Goal: Task Accomplishment & Management: Use online tool/utility

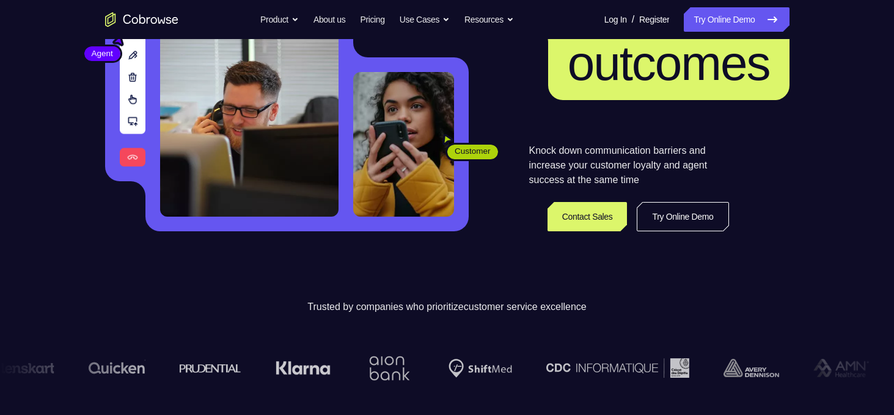
scroll to position [186, 0]
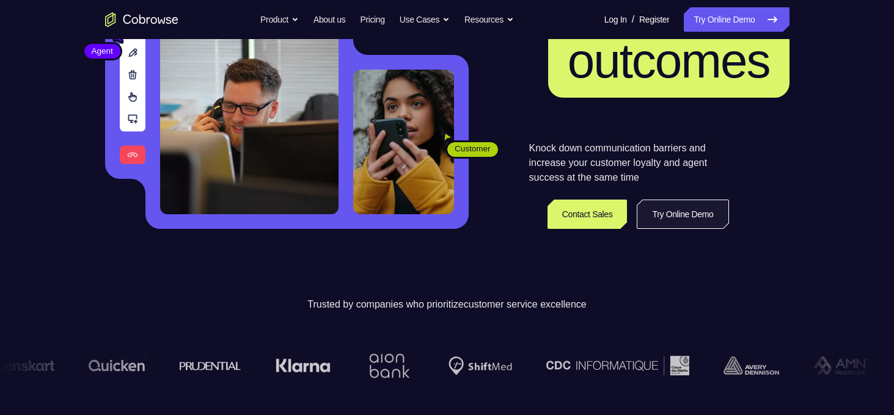
click at [693, 214] on link "Try Online Demo" at bounding box center [683, 214] width 92 height 29
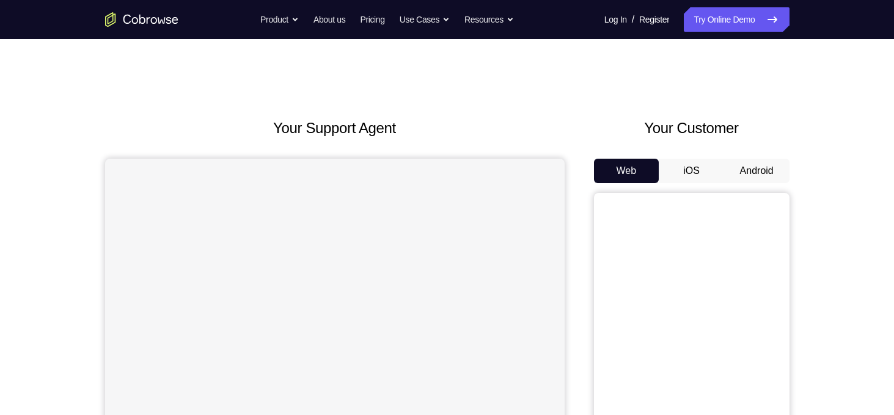
scroll to position [71, 0]
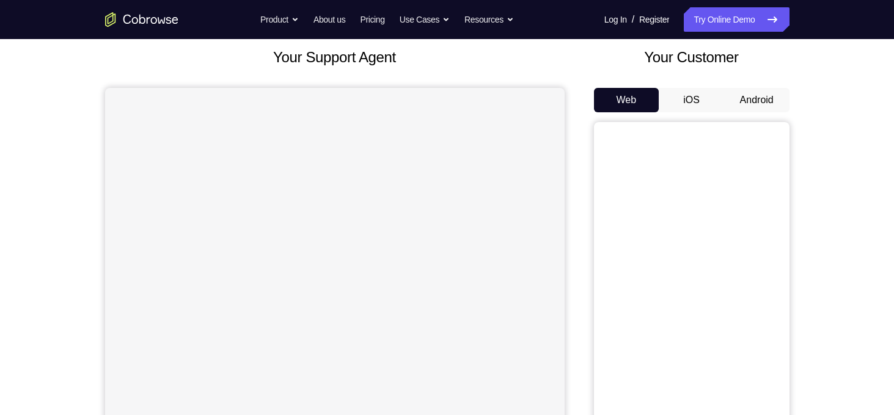
click at [764, 104] on button "Android" at bounding box center [756, 100] width 65 height 24
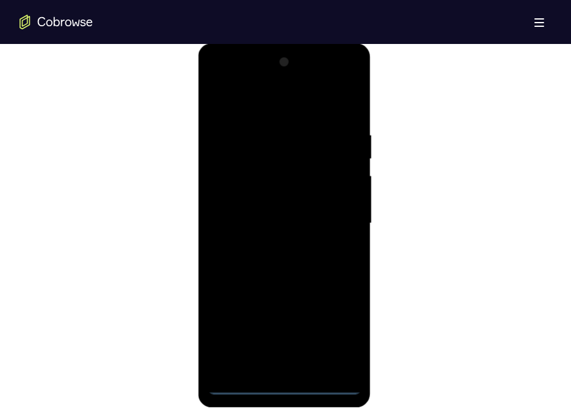
scroll to position [648, 0]
click at [286, 386] on div at bounding box center [285, 225] width 154 height 342
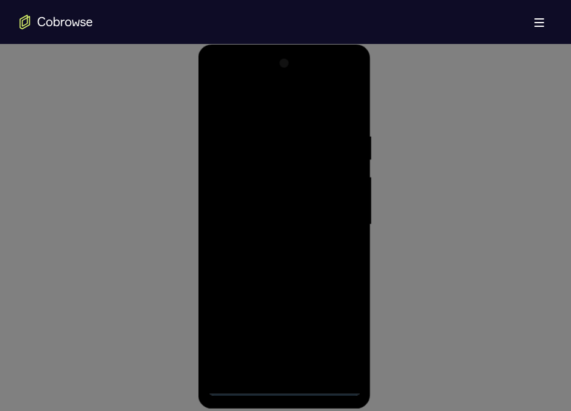
click at [346, 329] on icon at bounding box center [290, 4] width 580 height 814
click at [338, 332] on icon at bounding box center [290, 4] width 580 height 814
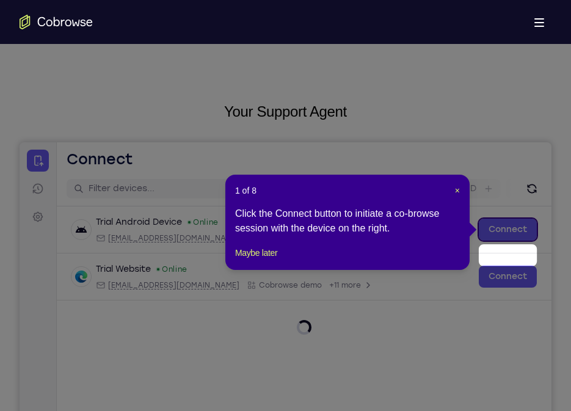
scroll to position [0, 0]
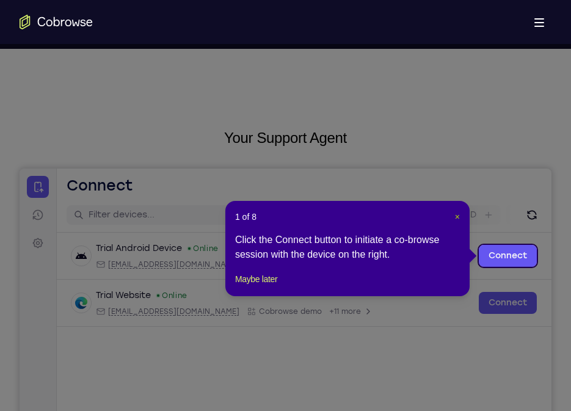
click at [456, 217] on span "×" at bounding box center [457, 217] width 5 height 10
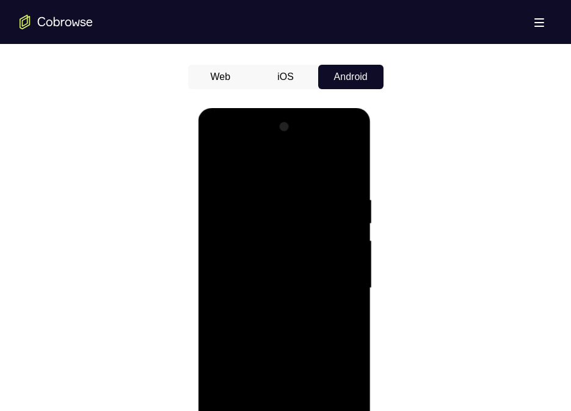
scroll to position [654, 0]
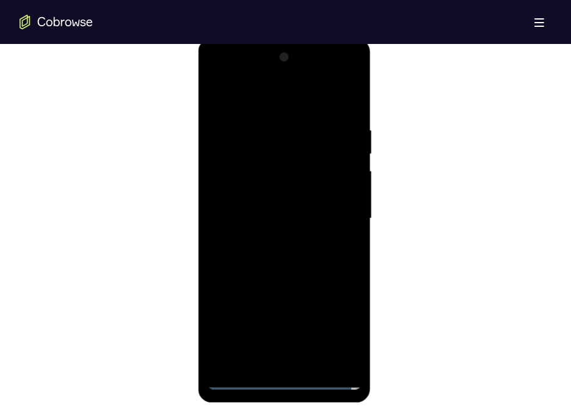
click at [340, 331] on div at bounding box center [285, 219] width 154 height 342
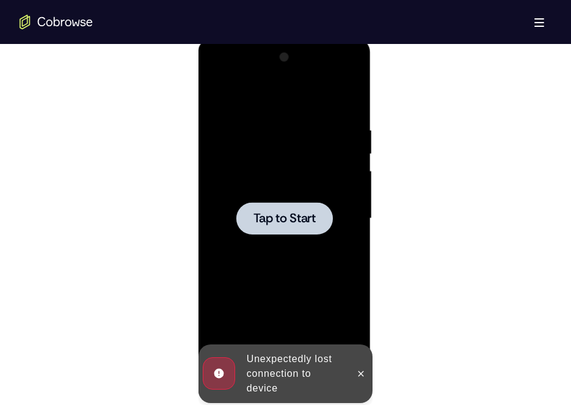
click at [294, 238] on div at bounding box center [285, 219] width 154 height 342
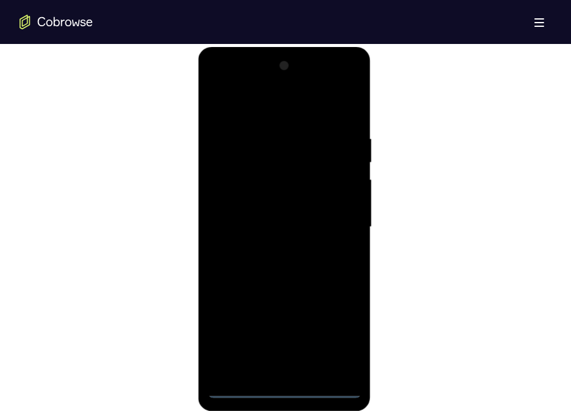
scroll to position [644, 0]
click at [285, 388] on div at bounding box center [285, 228] width 154 height 342
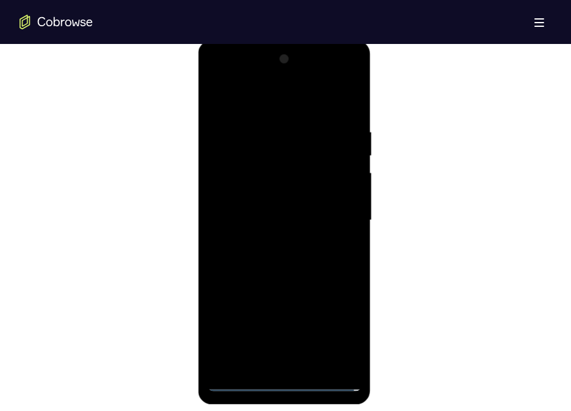
scroll to position [649, 0]
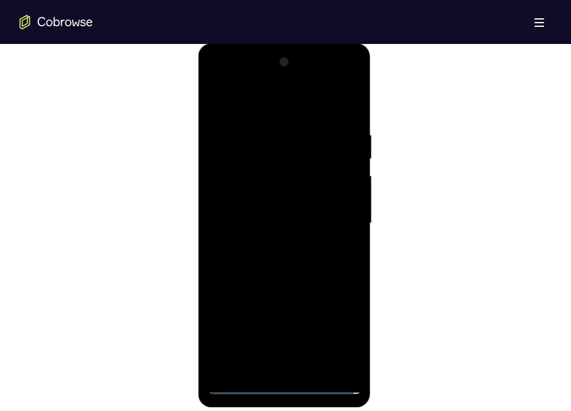
click at [426, 31] on div "Open main menu" at bounding box center [285, 22] width 571 height 44
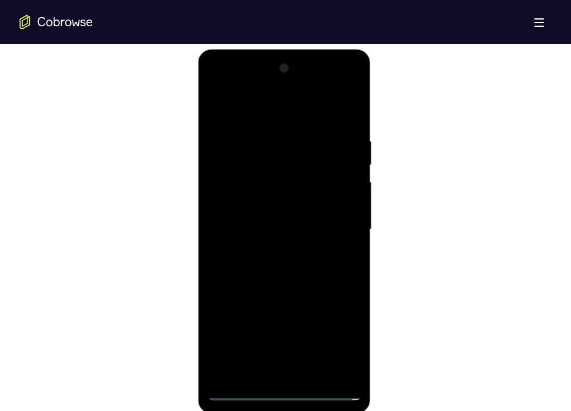
scroll to position [668, 0]
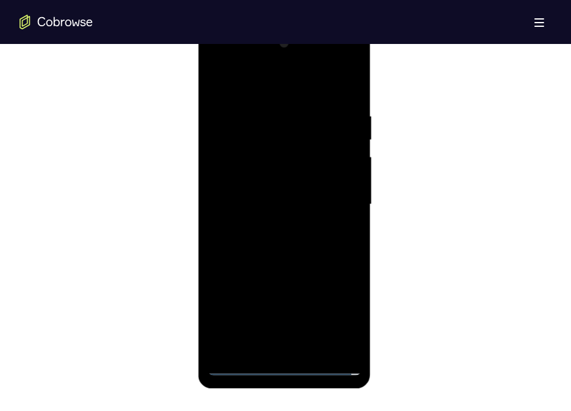
drag, startPoint x: 484, startPoint y: 37, endPoint x: 492, endPoint y: 16, distance: 22.2
click at [492, 16] on div "Open main menu" at bounding box center [285, 22] width 571 height 44
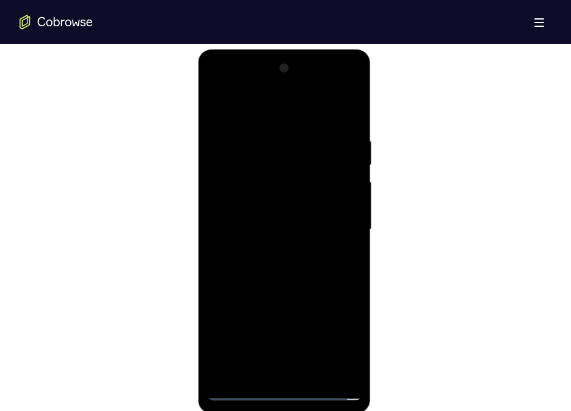
scroll to position [644, 0]
click at [337, 334] on div at bounding box center [285, 228] width 154 height 342
click at [280, 101] on div at bounding box center [285, 228] width 154 height 342
click at [287, 105] on div at bounding box center [285, 228] width 154 height 342
click at [334, 225] on div at bounding box center [285, 228] width 154 height 342
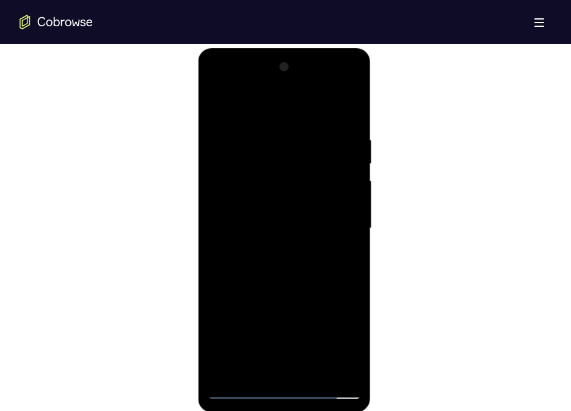
click at [272, 249] on div at bounding box center [285, 228] width 154 height 342
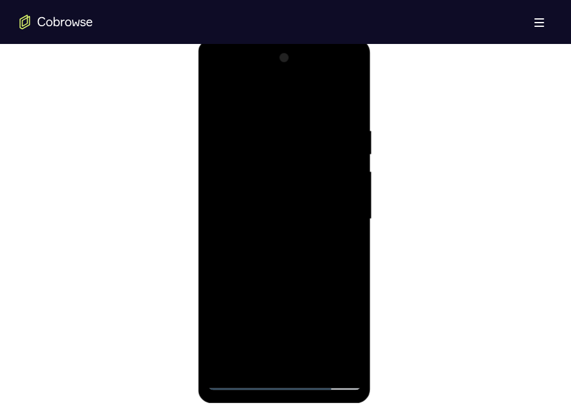
scroll to position [654, 0]
click at [264, 214] on div at bounding box center [285, 219] width 154 height 342
click at [244, 195] on div at bounding box center [285, 219] width 154 height 342
click at [343, 192] on div at bounding box center [285, 219] width 154 height 342
click at [267, 195] on div at bounding box center [285, 219] width 154 height 342
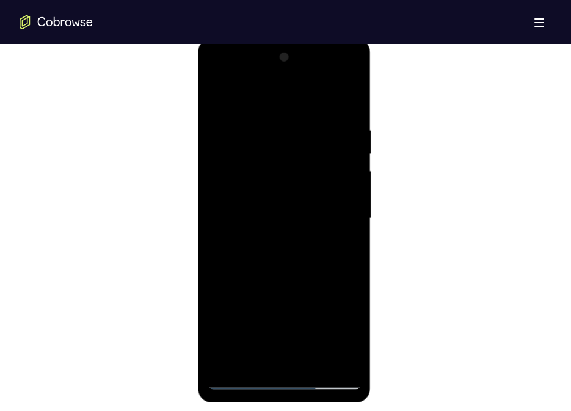
click at [272, 217] on div at bounding box center [285, 219] width 154 height 342
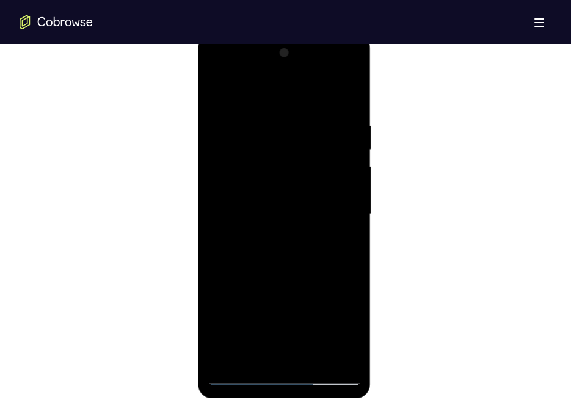
scroll to position [657, 0]
click at [304, 273] on div at bounding box center [285, 215] width 154 height 342
click at [357, 342] on div at bounding box center [285, 215] width 154 height 342
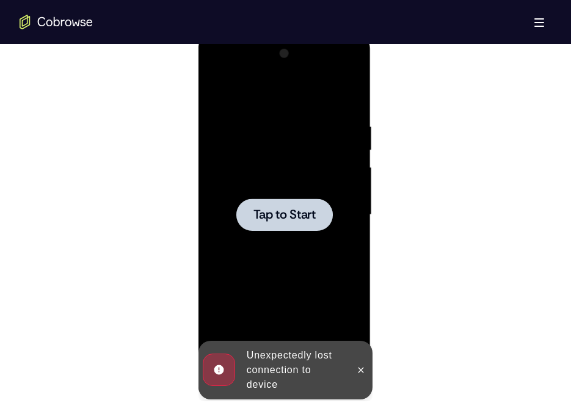
click at [300, 270] on div at bounding box center [285, 215] width 154 height 342
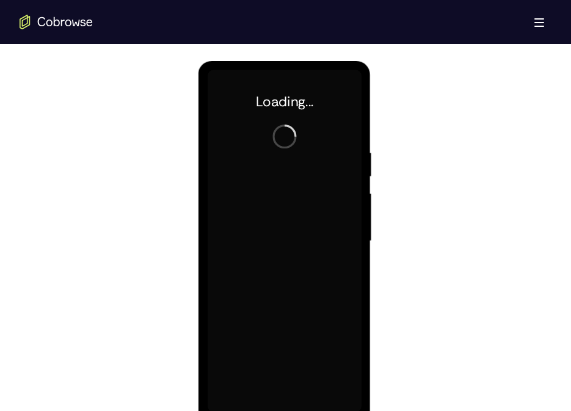
scroll to position [633, 0]
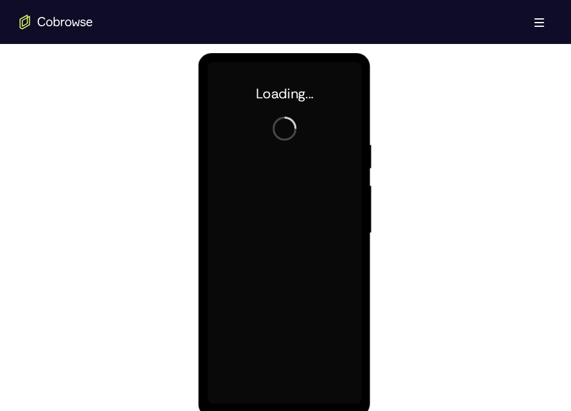
click at [476, 33] on div "Open main menu" at bounding box center [285, 22] width 571 height 44
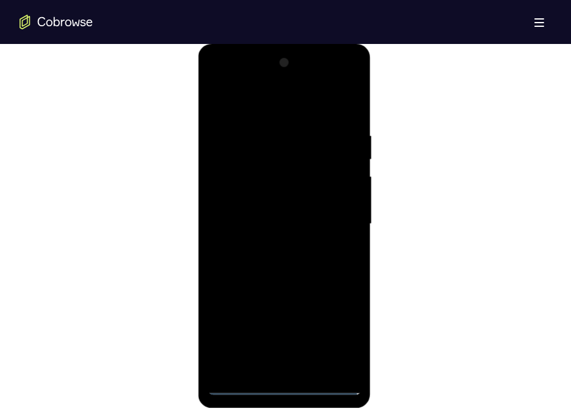
scroll to position [657, 0]
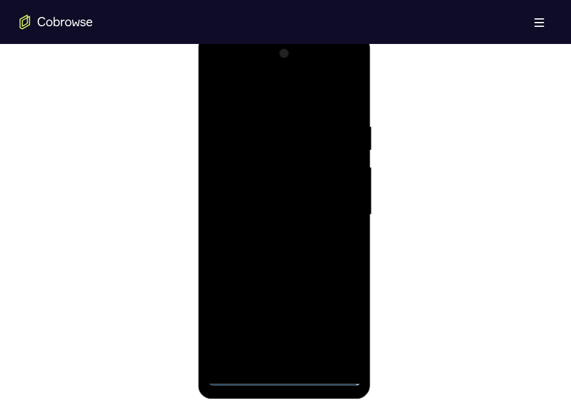
click at [283, 376] on div at bounding box center [285, 215] width 154 height 342
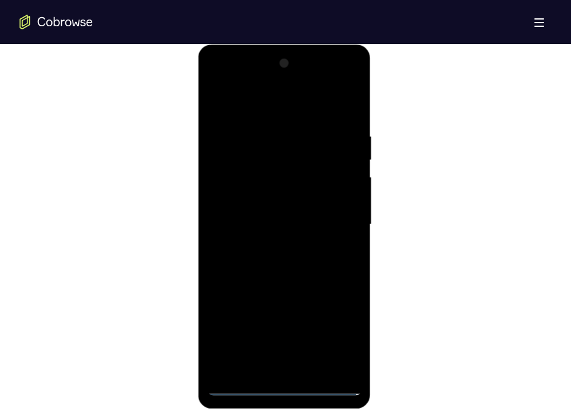
scroll to position [648, 0]
click at [343, 331] on div at bounding box center [285, 225] width 154 height 342
click at [264, 103] on div at bounding box center [285, 225] width 154 height 342
click at [335, 225] on div at bounding box center [285, 225] width 154 height 342
click at [272, 244] on div at bounding box center [285, 225] width 154 height 342
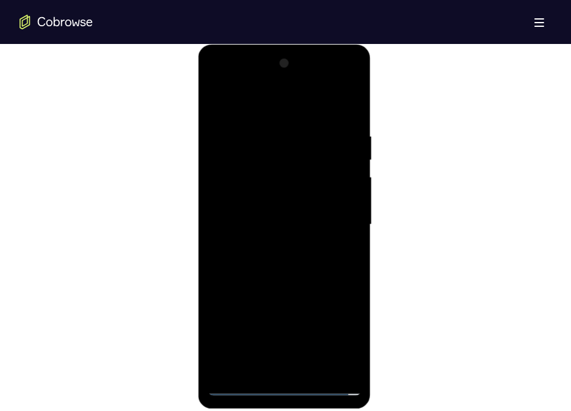
click at [256, 216] on div at bounding box center [285, 225] width 154 height 342
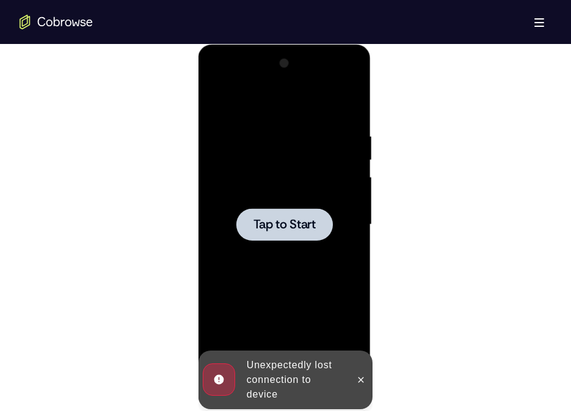
click at [277, 213] on div at bounding box center [284, 224] width 97 height 32
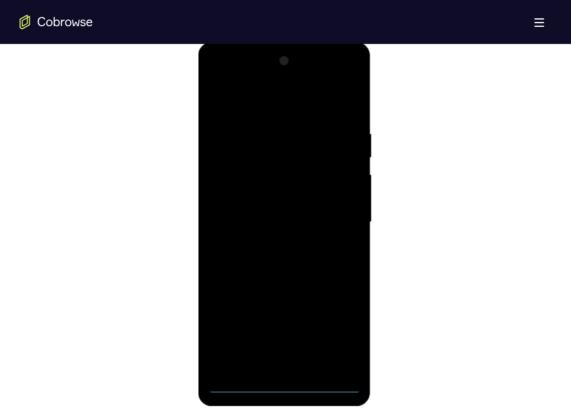
scroll to position [649, 0]
click at [286, 382] on div at bounding box center [285, 223] width 154 height 342
click at [340, 334] on div at bounding box center [285, 223] width 154 height 342
click at [293, 107] on div at bounding box center [285, 223] width 154 height 342
click at [332, 224] on div at bounding box center [285, 223] width 154 height 342
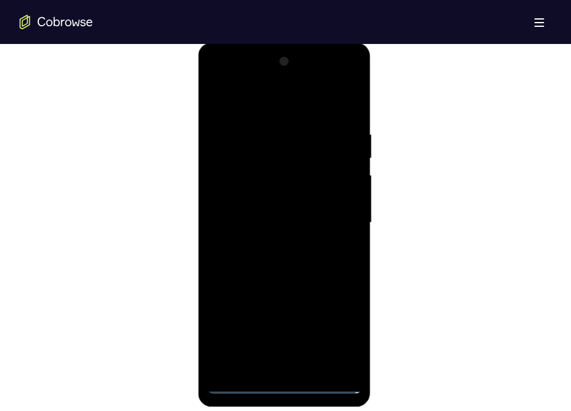
click at [271, 242] on div at bounding box center [285, 223] width 154 height 342
click at [266, 207] on div at bounding box center [285, 223] width 154 height 342
click at [239, 196] on div at bounding box center [285, 223] width 154 height 342
click at [282, 223] on div at bounding box center [285, 223] width 154 height 342
click at [245, 264] on div at bounding box center [285, 223] width 154 height 342
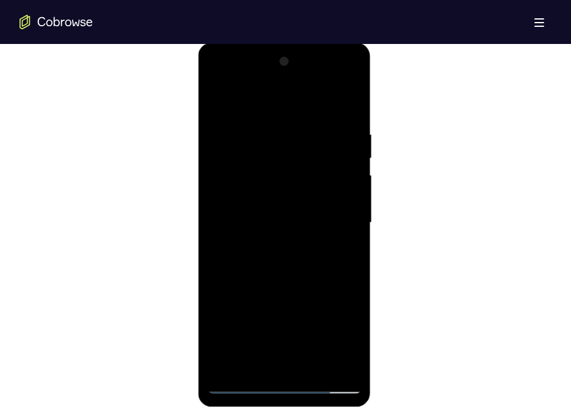
drag, startPoint x: 306, startPoint y: 297, endPoint x: 313, endPoint y: 280, distance: 18.6
click at [313, 280] on div at bounding box center [285, 223] width 154 height 342
click at [326, 264] on div at bounding box center [285, 223] width 154 height 342
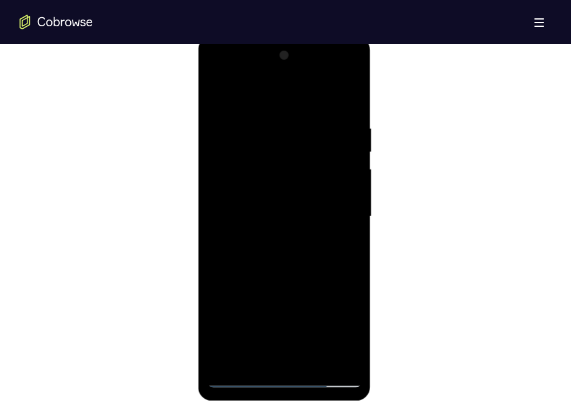
scroll to position [656, 0]
click at [356, 346] on div at bounding box center [285, 216] width 154 height 342
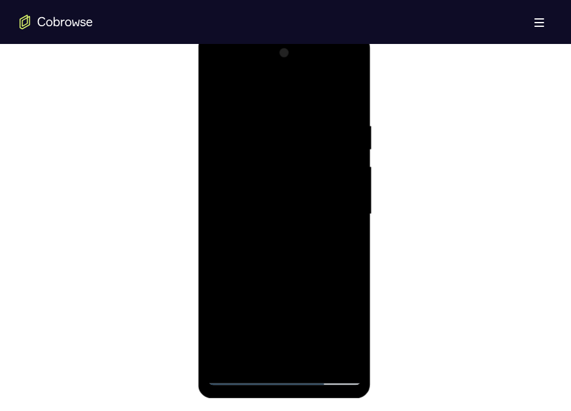
scroll to position [657, 0]
drag, startPoint x: 302, startPoint y: 275, endPoint x: 315, endPoint y: 180, distance: 96.2
click at [315, 180] on div at bounding box center [285, 215] width 154 height 342
click at [217, 286] on div at bounding box center [285, 215] width 154 height 342
click at [351, 176] on div at bounding box center [285, 215] width 154 height 342
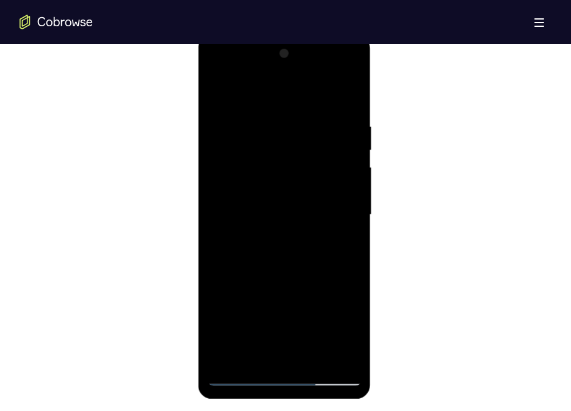
click at [353, 190] on div at bounding box center [285, 215] width 154 height 342
click at [262, 121] on div at bounding box center [285, 215] width 154 height 342
click at [247, 351] on div at bounding box center [285, 215] width 154 height 342
click at [353, 355] on div at bounding box center [285, 215] width 154 height 342
click at [340, 200] on div at bounding box center [285, 215] width 154 height 342
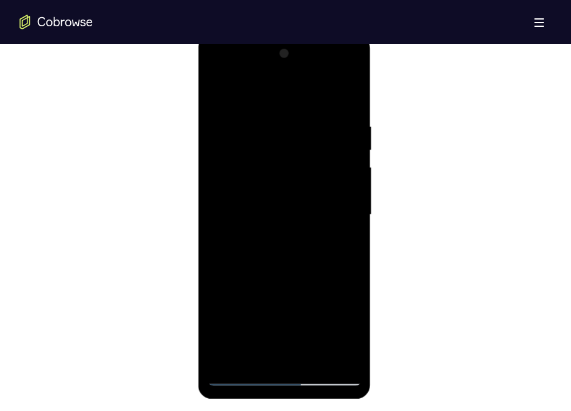
click at [310, 348] on div at bounding box center [285, 215] width 154 height 342
click at [343, 349] on div at bounding box center [285, 215] width 154 height 342
click at [354, 237] on div at bounding box center [285, 215] width 154 height 342
drag, startPoint x: 354, startPoint y: 237, endPoint x: 230, endPoint y: 243, distance: 124.2
click at [230, 243] on div at bounding box center [285, 215] width 154 height 342
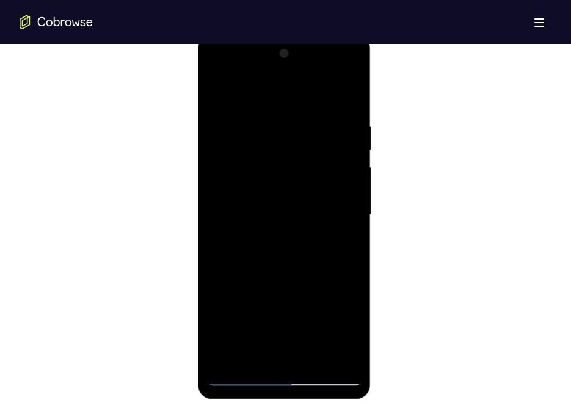
drag, startPoint x: 344, startPoint y: 178, endPoint x: 220, endPoint y: 190, distance: 124.5
click at [220, 190] on div at bounding box center [285, 215] width 154 height 342
drag, startPoint x: 349, startPoint y: 207, endPoint x: 214, endPoint y: 210, distance: 135.6
click at [214, 210] on div at bounding box center [285, 215] width 154 height 342
drag, startPoint x: 348, startPoint y: 223, endPoint x: 227, endPoint y: 230, distance: 121.1
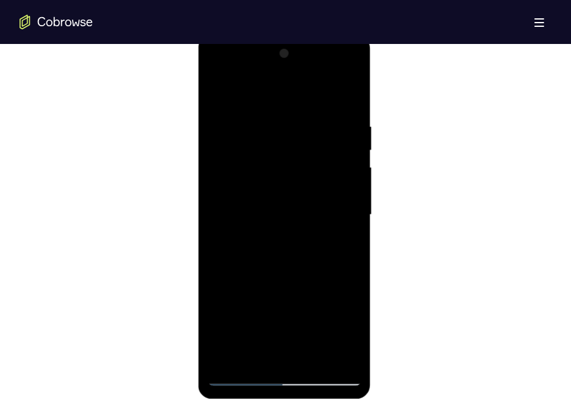
click at [227, 230] on div at bounding box center [285, 215] width 154 height 342
drag, startPoint x: 340, startPoint y: 234, endPoint x: 202, endPoint y: 222, distance: 138.5
click at [202, 222] on div at bounding box center [285, 217] width 173 height 364
drag, startPoint x: 338, startPoint y: 209, endPoint x: 221, endPoint y: 224, distance: 118.8
click at [221, 224] on div at bounding box center [285, 215] width 154 height 342
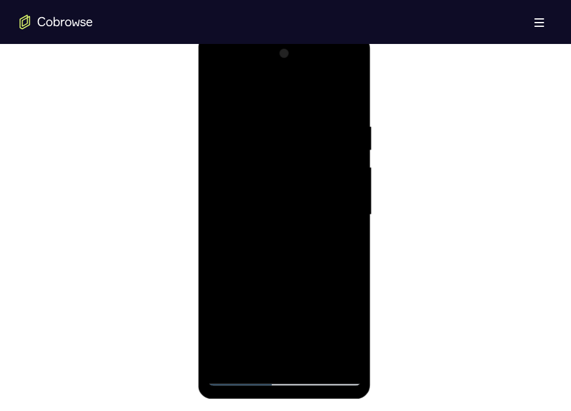
drag, startPoint x: 346, startPoint y: 214, endPoint x: 210, endPoint y: 207, distance: 136.4
click at [210, 207] on div at bounding box center [285, 215] width 154 height 342
click at [349, 97] on div at bounding box center [285, 215] width 154 height 342
click at [352, 93] on div at bounding box center [285, 215] width 154 height 342
click at [294, 116] on div at bounding box center [285, 215] width 154 height 342
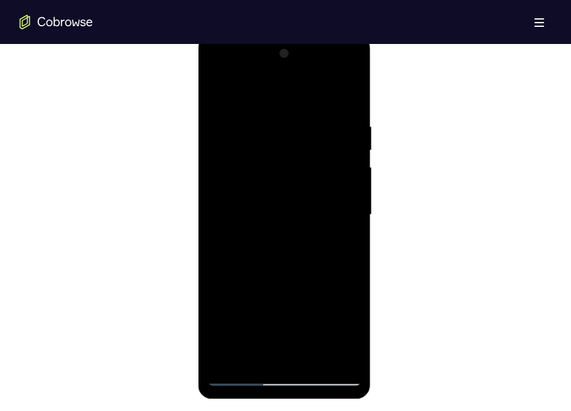
click at [252, 107] on div at bounding box center [285, 215] width 154 height 342
click at [216, 91] on div at bounding box center [285, 215] width 154 height 342
click at [305, 108] on div at bounding box center [285, 215] width 154 height 342
click at [318, 356] on div at bounding box center [285, 215] width 154 height 342
click at [293, 275] on div at bounding box center [285, 215] width 154 height 342
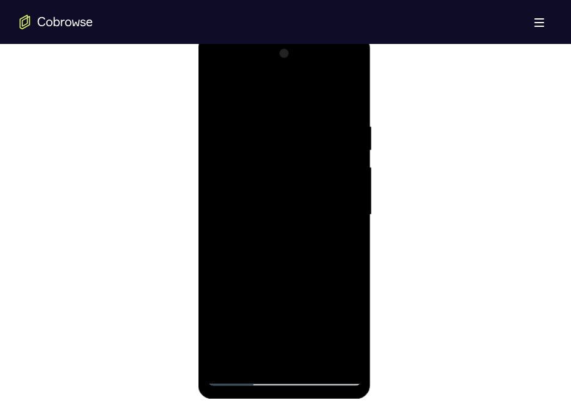
click at [282, 219] on div at bounding box center [285, 215] width 154 height 342
click at [268, 227] on div at bounding box center [285, 215] width 154 height 342
click at [218, 93] on div at bounding box center [285, 215] width 154 height 342
click at [284, 252] on div at bounding box center [285, 215] width 154 height 342
click at [219, 92] on div at bounding box center [285, 215] width 154 height 342
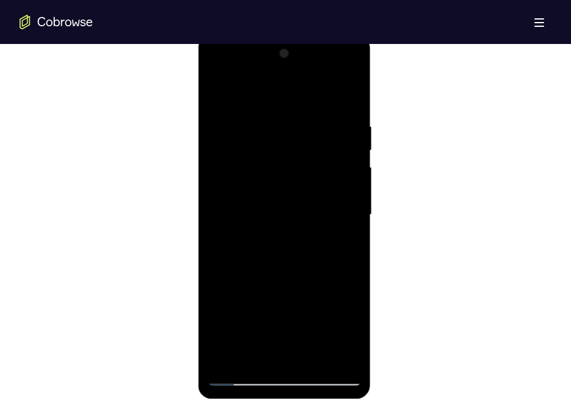
drag, startPoint x: 277, startPoint y: 300, endPoint x: 288, endPoint y: 238, distance: 63.3
click at [288, 238] on div at bounding box center [285, 215] width 154 height 342
click at [303, 246] on div at bounding box center [285, 215] width 154 height 342
click at [214, 93] on div at bounding box center [285, 215] width 154 height 342
click at [286, 222] on div at bounding box center [285, 215] width 154 height 342
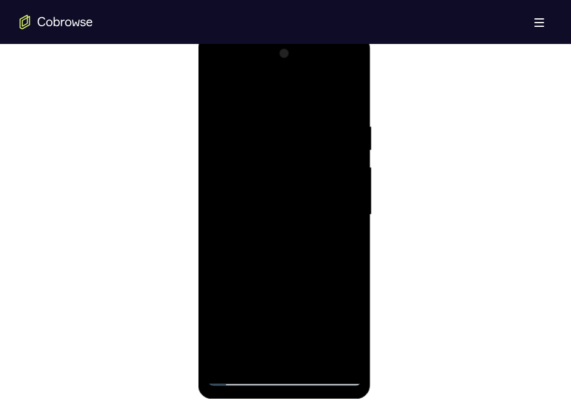
click at [286, 222] on div at bounding box center [285, 215] width 154 height 342
drag, startPoint x: 268, startPoint y: 220, endPoint x: 273, endPoint y: 284, distance: 64.4
click at [273, 284] on div at bounding box center [285, 215] width 154 height 342
click at [264, 254] on div at bounding box center [285, 215] width 154 height 342
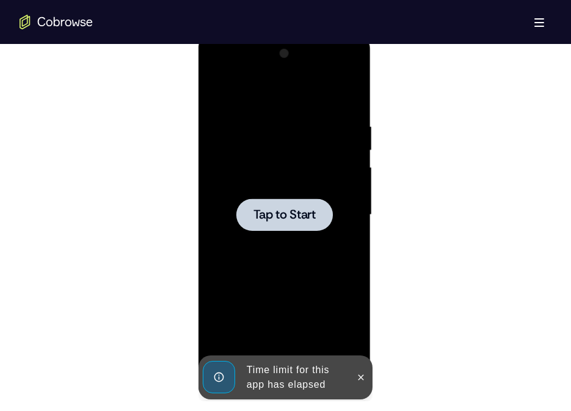
click at [284, 216] on span "Tap to Start" at bounding box center [285, 215] width 62 height 12
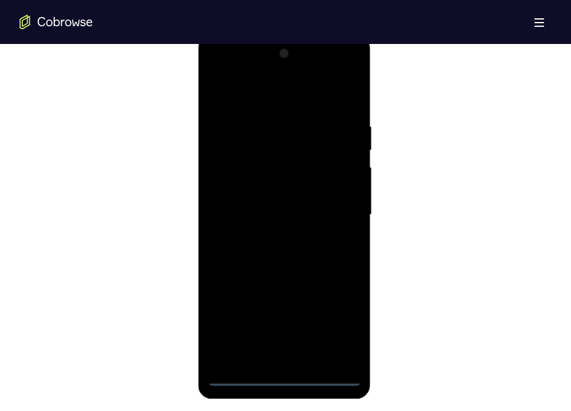
click at [286, 379] on div at bounding box center [285, 215] width 154 height 342
click at [346, 322] on div at bounding box center [285, 215] width 154 height 342
click at [272, 103] on div at bounding box center [285, 215] width 154 height 342
click at [341, 204] on div at bounding box center [285, 215] width 154 height 342
click at [272, 236] on div at bounding box center [285, 215] width 154 height 342
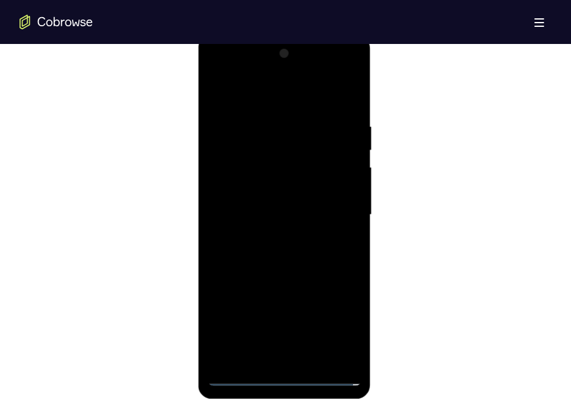
click at [259, 208] on div at bounding box center [285, 215] width 154 height 342
click at [238, 189] on div at bounding box center [285, 215] width 154 height 342
click at [266, 219] on div at bounding box center [285, 215] width 154 height 342
click at [280, 258] on div at bounding box center [285, 215] width 154 height 342
click at [291, 268] on div at bounding box center [285, 215] width 154 height 342
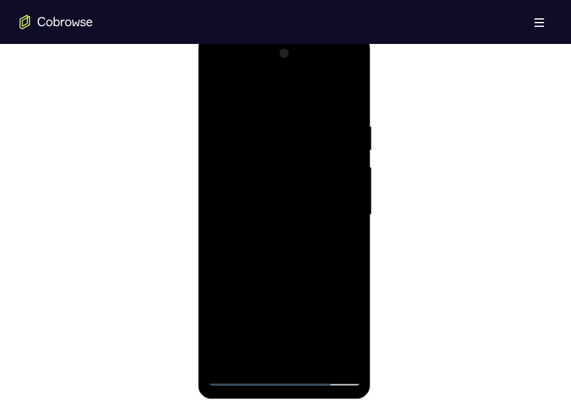
click at [352, 89] on div at bounding box center [285, 215] width 154 height 342
click at [315, 359] on div at bounding box center [285, 215] width 154 height 342
click at [299, 277] on div at bounding box center [285, 215] width 154 height 342
click at [275, 199] on div at bounding box center [285, 215] width 154 height 342
click at [337, 245] on div at bounding box center [285, 215] width 154 height 342
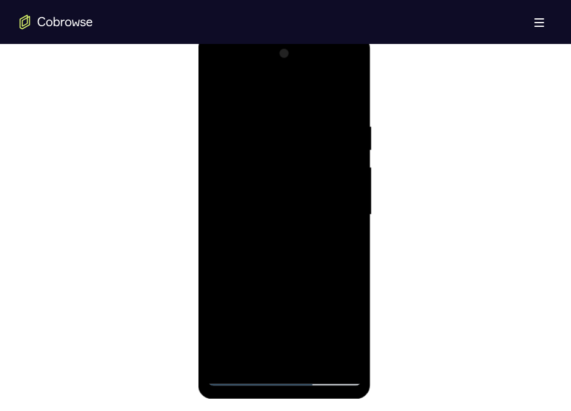
click at [214, 91] on div at bounding box center [285, 215] width 154 height 342
click at [217, 90] on div at bounding box center [285, 215] width 154 height 342
click at [357, 340] on div at bounding box center [285, 215] width 154 height 342
drag, startPoint x: 292, startPoint y: 292, endPoint x: 280, endPoint y: 186, distance: 106.4
click at [280, 186] on div at bounding box center [285, 215] width 154 height 342
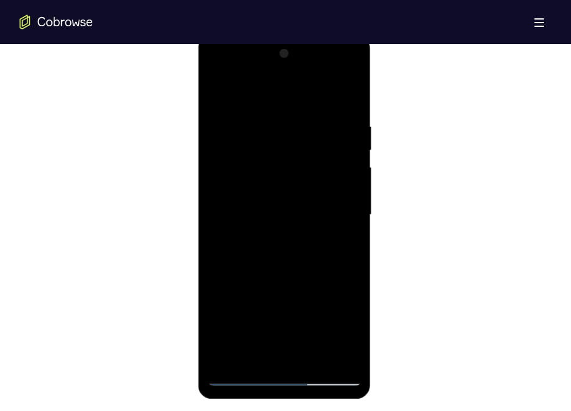
click at [218, 275] on div at bounding box center [285, 215] width 154 height 342
drag, startPoint x: 311, startPoint y: 269, endPoint x: 293, endPoint y: 142, distance: 128.9
click at [293, 142] on div at bounding box center [285, 215] width 154 height 342
drag, startPoint x: 297, startPoint y: 318, endPoint x: 307, endPoint y: 236, distance: 82.4
click at [307, 236] on div at bounding box center [285, 215] width 154 height 342
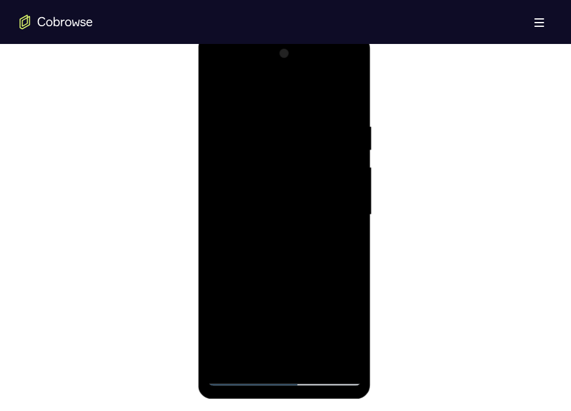
click at [354, 207] on div at bounding box center [285, 215] width 154 height 342
drag, startPoint x: 301, startPoint y: 302, endPoint x: 310, endPoint y: 152, distance: 149.9
click at [310, 152] on div at bounding box center [285, 215] width 154 height 342
drag, startPoint x: 284, startPoint y: 296, endPoint x: 290, endPoint y: 169, distance: 126.6
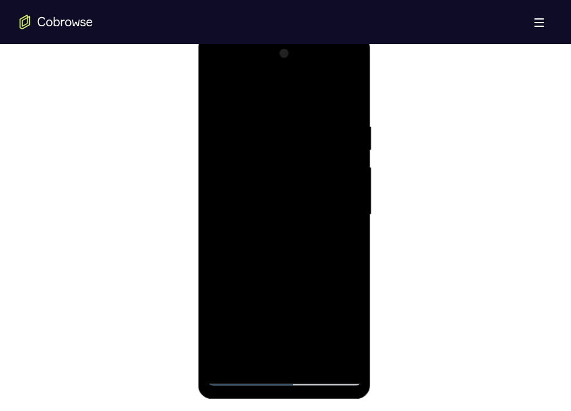
click at [290, 169] on div at bounding box center [285, 215] width 154 height 342
click at [218, 304] on div at bounding box center [285, 215] width 154 height 342
click at [218, 305] on div at bounding box center [285, 215] width 154 height 342
click at [352, 191] on div at bounding box center [285, 215] width 154 height 342
drag, startPoint x: 282, startPoint y: 322, endPoint x: 287, endPoint y: 181, distance: 140.6
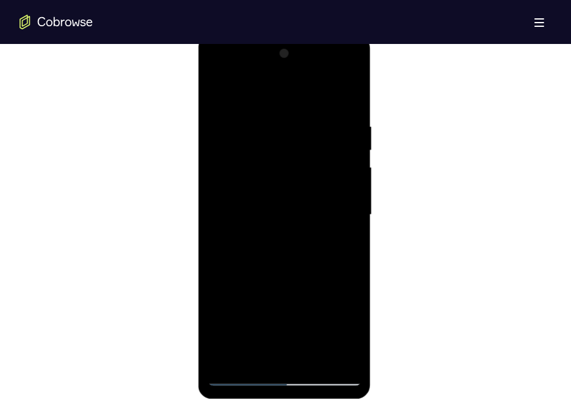
click at [287, 181] on div at bounding box center [285, 215] width 154 height 342
drag, startPoint x: 291, startPoint y: 324, endPoint x: 299, endPoint y: 158, distance: 166.3
click at [299, 158] on div at bounding box center [285, 215] width 154 height 342
click at [216, 280] on div at bounding box center [285, 215] width 154 height 342
click at [352, 172] on div at bounding box center [285, 215] width 154 height 342
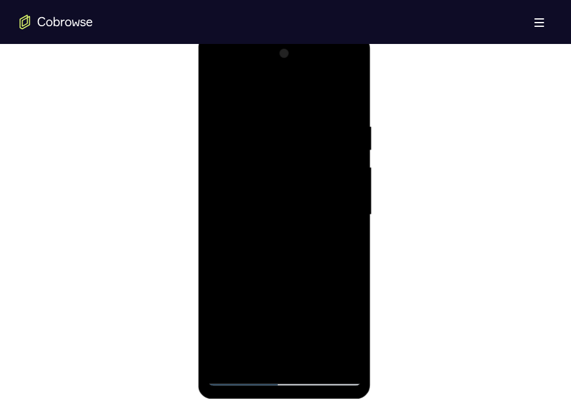
click at [352, 172] on div at bounding box center [285, 215] width 154 height 342
drag, startPoint x: 291, startPoint y: 159, endPoint x: 284, endPoint y: 233, distance: 74.2
click at [284, 233] on div at bounding box center [285, 215] width 154 height 342
drag, startPoint x: 280, startPoint y: 325, endPoint x: 291, endPoint y: 170, distance: 155.6
click at [291, 170] on div at bounding box center [285, 215] width 154 height 342
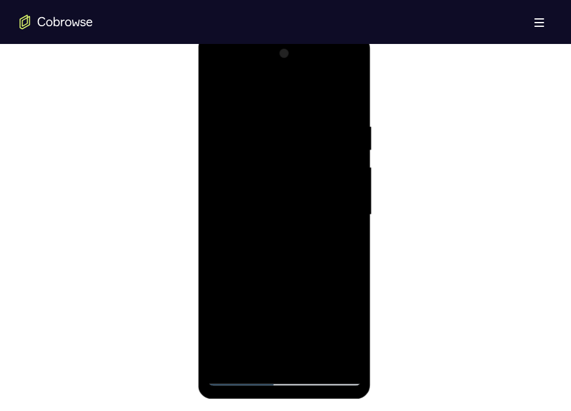
drag, startPoint x: 297, startPoint y: 261, endPoint x: 308, endPoint y: 172, distance: 89.9
click at [308, 172] on div at bounding box center [285, 215] width 154 height 342
drag, startPoint x: 298, startPoint y: 335, endPoint x: 308, endPoint y: 252, distance: 84.3
click at [308, 252] on div at bounding box center [285, 215] width 154 height 342
click at [353, 198] on div at bounding box center [285, 215] width 154 height 342
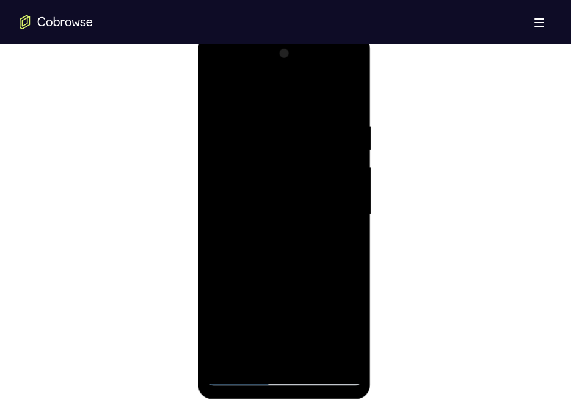
click at [353, 198] on div at bounding box center [285, 215] width 154 height 342
click at [216, 311] on div at bounding box center [285, 215] width 154 height 342
drag, startPoint x: 316, startPoint y: 316, endPoint x: 310, endPoint y: 173, distance: 142.5
click at [310, 173] on div at bounding box center [285, 215] width 154 height 342
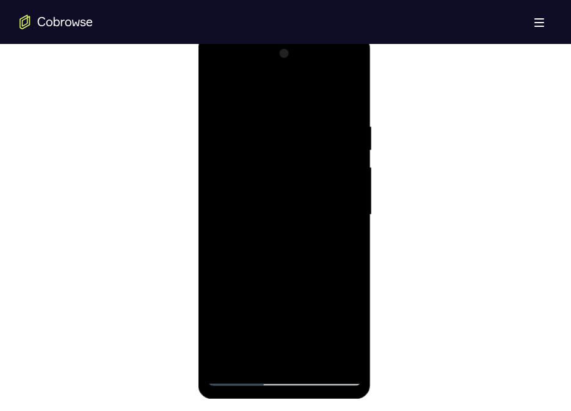
drag, startPoint x: 313, startPoint y: 190, endPoint x: 307, endPoint y: 250, distance: 60.8
click at [307, 250] on div at bounding box center [285, 215] width 154 height 342
click at [217, 321] on div at bounding box center [285, 215] width 154 height 342
click at [354, 210] on div at bounding box center [285, 215] width 154 height 342
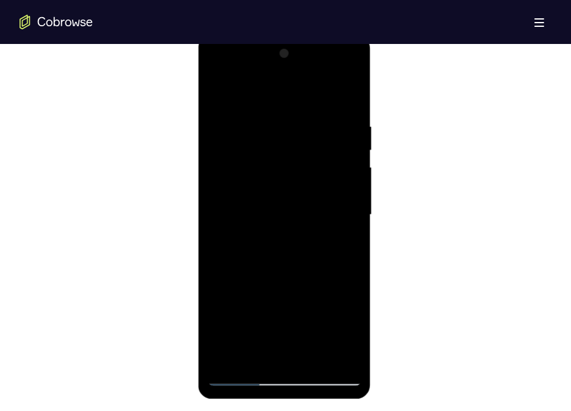
drag, startPoint x: 297, startPoint y: 323, endPoint x: 299, endPoint y: 178, distance: 144.2
click at [299, 178] on div at bounding box center [285, 215] width 154 height 342
drag, startPoint x: 289, startPoint y: 330, endPoint x: 301, endPoint y: 182, distance: 148.9
click at [301, 182] on div at bounding box center [285, 215] width 154 height 342
click at [352, 197] on div at bounding box center [285, 215] width 154 height 342
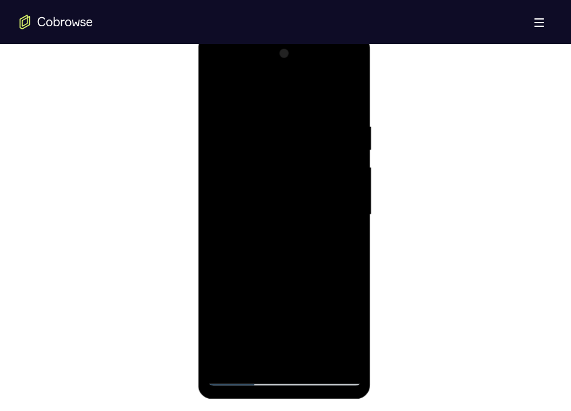
drag, startPoint x: 291, startPoint y: 332, endPoint x: 311, endPoint y: 131, distance: 202.6
click at [311, 131] on div at bounding box center [285, 215] width 154 height 342
drag, startPoint x: 299, startPoint y: 299, endPoint x: 304, endPoint y: 171, distance: 128.4
click at [304, 171] on div at bounding box center [285, 215] width 154 height 342
drag, startPoint x: 321, startPoint y: 305, endPoint x: 326, endPoint y: 248, distance: 57.0
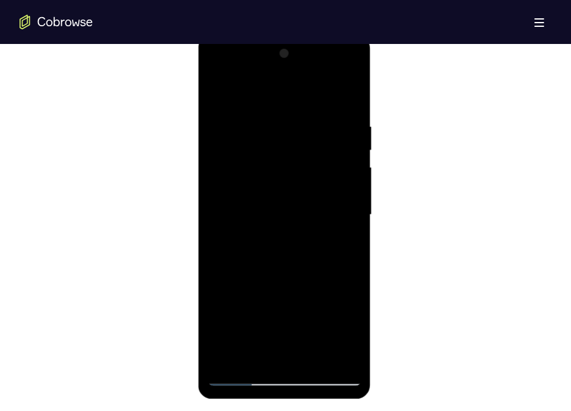
click at [326, 248] on div at bounding box center [285, 215] width 154 height 342
drag, startPoint x: 297, startPoint y: 330, endPoint x: 315, endPoint y: 164, distance: 167.1
click at [315, 164] on div at bounding box center [285, 215] width 154 height 342
click at [352, 203] on div at bounding box center [285, 215] width 154 height 342
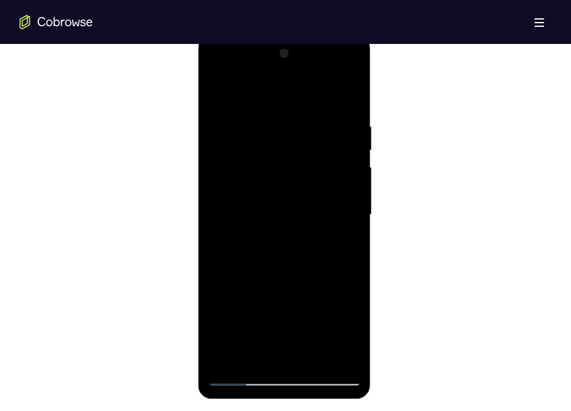
drag, startPoint x: 291, startPoint y: 335, endPoint x: 288, endPoint y: 104, distance: 230.9
click at [288, 104] on div at bounding box center [285, 215] width 154 height 342
drag, startPoint x: 285, startPoint y: 345, endPoint x: 303, endPoint y: 261, distance: 85.5
click at [303, 261] on div at bounding box center [285, 215] width 154 height 342
click at [219, 266] on div at bounding box center [285, 215] width 154 height 342
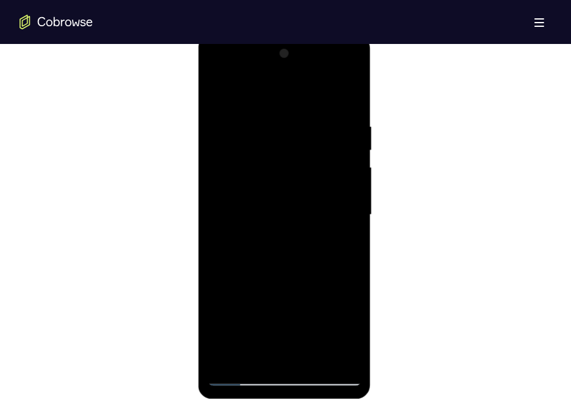
drag, startPoint x: 293, startPoint y: 282, endPoint x: 264, endPoint y: 126, distance: 157.7
click at [264, 126] on div at bounding box center [285, 215] width 154 height 342
drag, startPoint x: 293, startPoint y: 301, endPoint x: 288, endPoint y: 136, distance: 165.0
click at [288, 136] on div at bounding box center [285, 215] width 154 height 342
drag, startPoint x: 289, startPoint y: 344, endPoint x: 324, endPoint y: 133, distance: 214.3
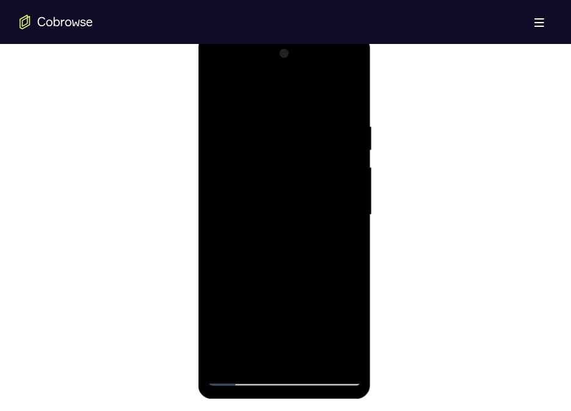
click at [324, 133] on div at bounding box center [285, 215] width 154 height 342
drag, startPoint x: 307, startPoint y: 276, endPoint x: 312, endPoint y: 156, distance: 119.9
click at [312, 156] on div at bounding box center [285, 215] width 154 height 342
drag, startPoint x: 304, startPoint y: 316, endPoint x: 307, endPoint y: 260, distance: 55.6
click at [307, 260] on div at bounding box center [285, 215] width 154 height 342
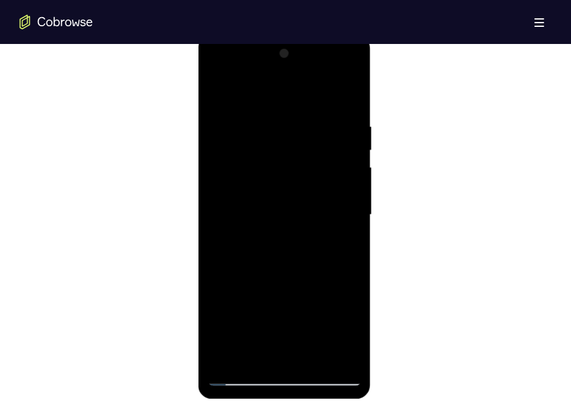
drag, startPoint x: 277, startPoint y: 322, endPoint x: 285, endPoint y: 230, distance: 92.0
click at [285, 230] on div at bounding box center [285, 215] width 154 height 342
drag, startPoint x: 289, startPoint y: 317, endPoint x: 313, endPoint y: 171, distance: 147.9
click at [313, 171] on div at bounding box center [285, 215] width 154 height 342
drag, startPoint x: 302, startPoint y: 328, endPoint x: 304, endPoint y: 180, distance: 148.4
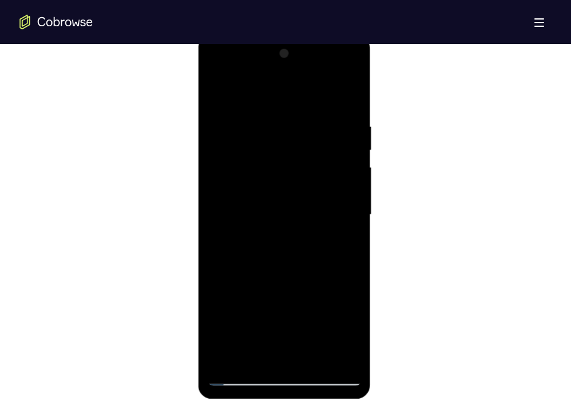
click at [304, 180] on div at bounding box center [285, 215] width 154 height 342
drag, startPoint x: 323, startPoint y: 291, endPoint x: 310, endPoint y: 164, distance: 127.1
click at [310, 164] on div at bounding box center [285, 215] width 154 height 342
drag, startPoint x: 294, startPoint y: 319, endPoint x: 296, endPoint y: 173, distance: 146.0
click at [296, 173] on div at bounding box center [285, 215] width 154 height 342
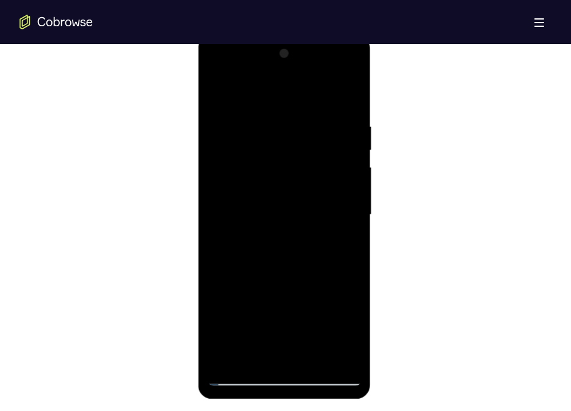
click at [352, 140] on div at bounding box center [285, 215] width 154 height 342
drag, startPoint x: 300, startPoint y: 150, endPoint x: 302, endPoint y: 221, distance: 70.9
click at [302, 221] on div at bounding box center [285, 215] width 154 height 342
click at [351, 210] on div at bounding box center [285, 215] width 154 height 342
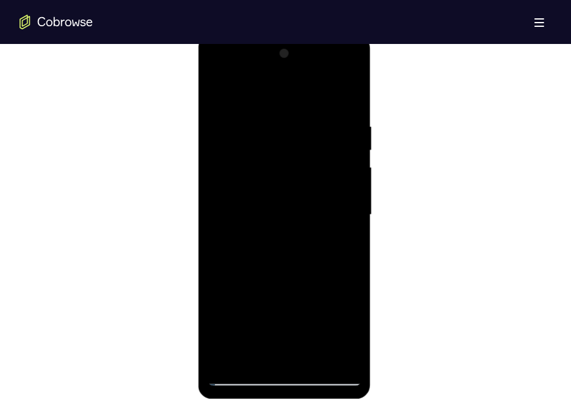
click at [351, 210] on div at bounding box center [285, 215] width 154 height 342
drag, startPoint x: 312, startPoint y: 340, endPoint x: 312, endPoint y: 147, distance: 193.6
click at [312, 147] on div at bounding box center [285, 215] width 154 height 342
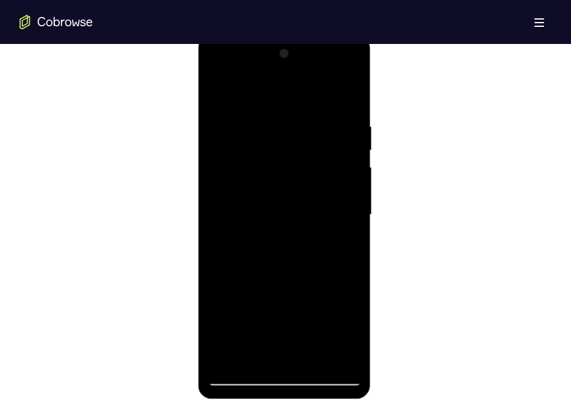
drag, startPoint x: 274, startPoint y: 328, endPoint x: 274, endPoint y: 186, distance: 141.7
click at [274, 186] on div at bounding box center [285, 215] width 154 height 342
